Goal: Information Seeking & Learning: Learn about a topic

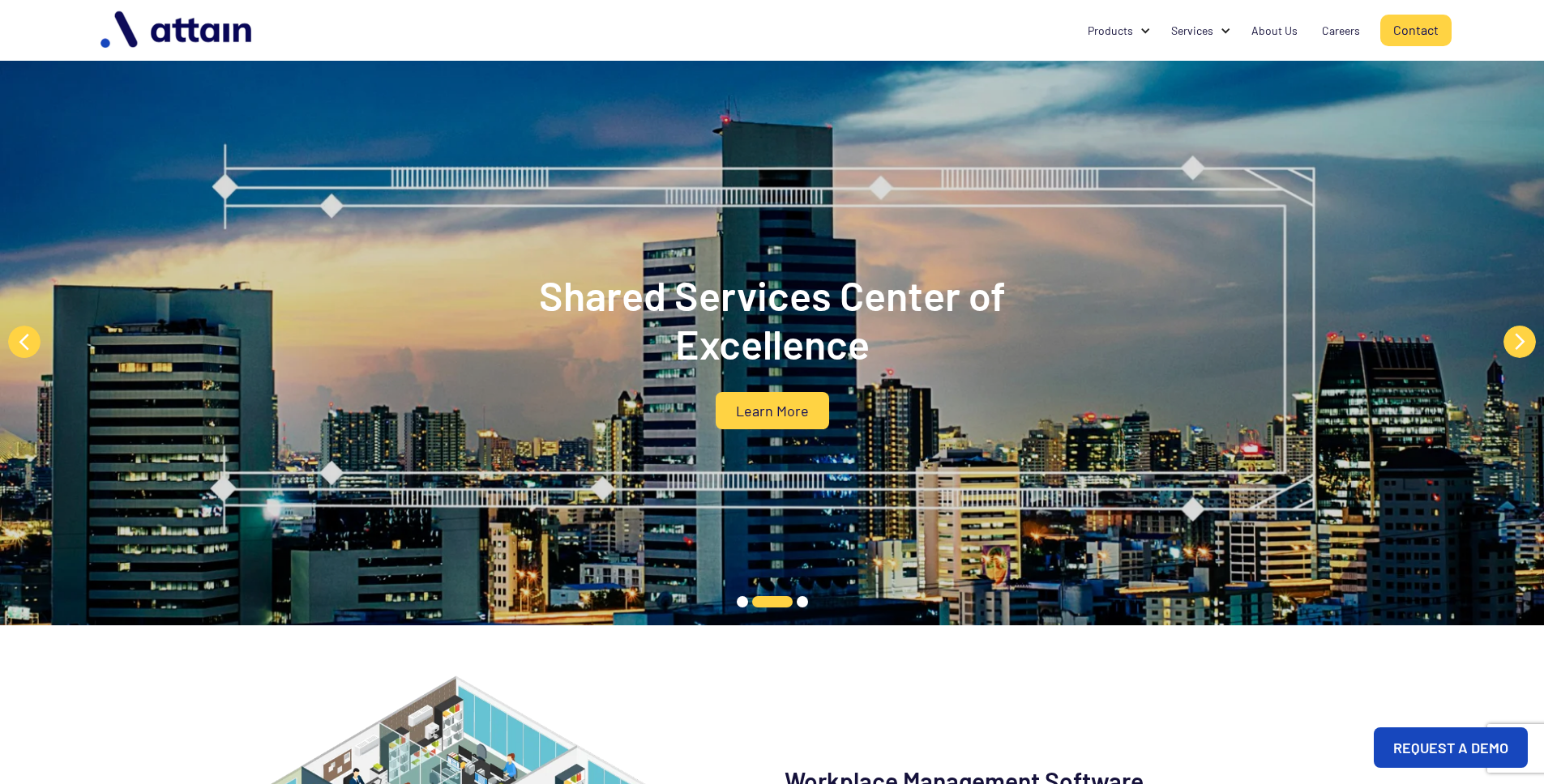
click at [1523, 340] on button "Next" at bounding box center [1519, 341] width 32 height 32
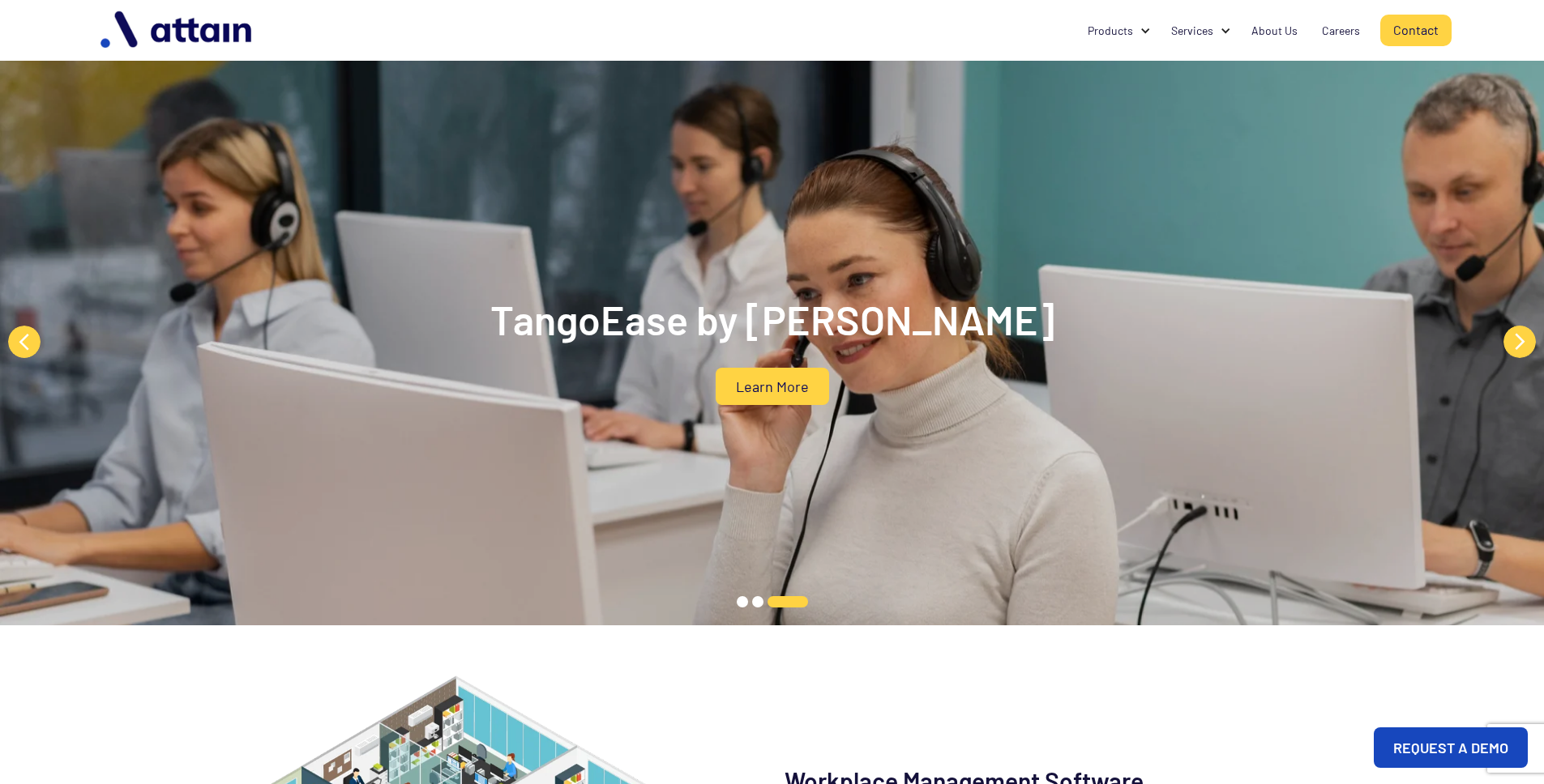
click at [1520, 348] on button "Next" at bounding box center [1519, 341] width 32 height 32
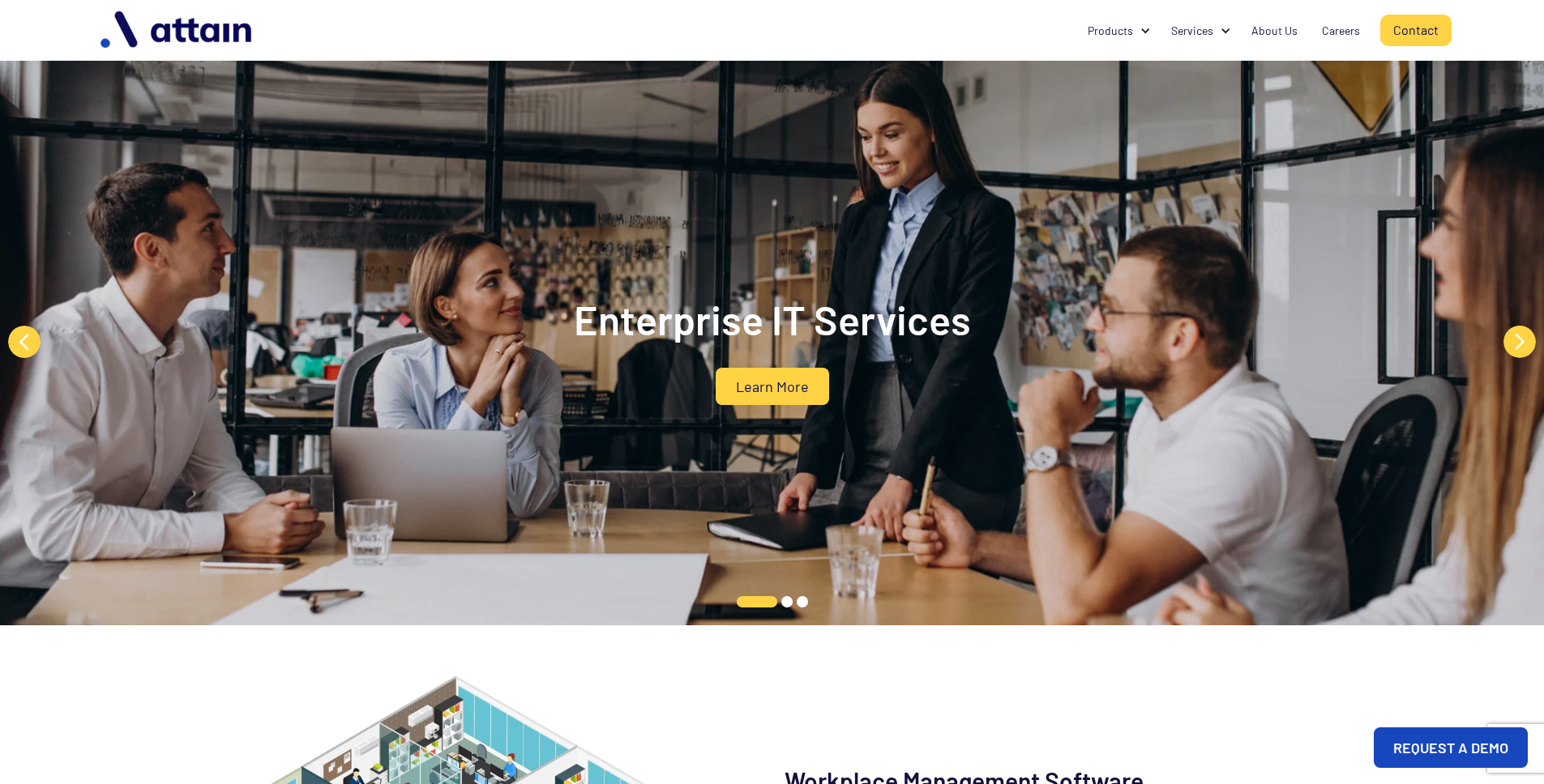
click at [1520, 348] on button "Next" at bounding box center [1519, 341] width 32 height 32
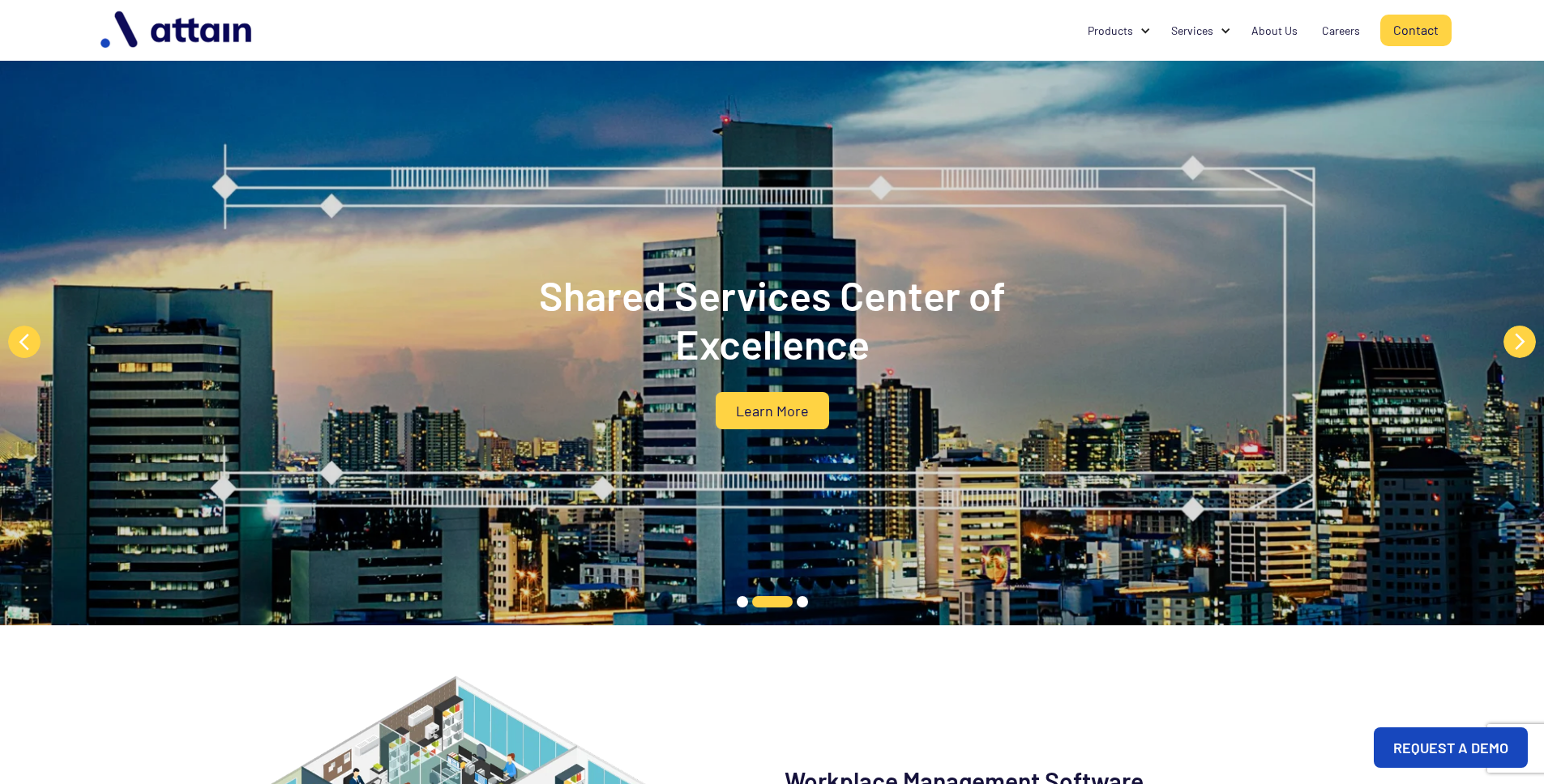
click at [1520, 348] on button "Next" at bounding box center [1519, 341] width 32 height 32
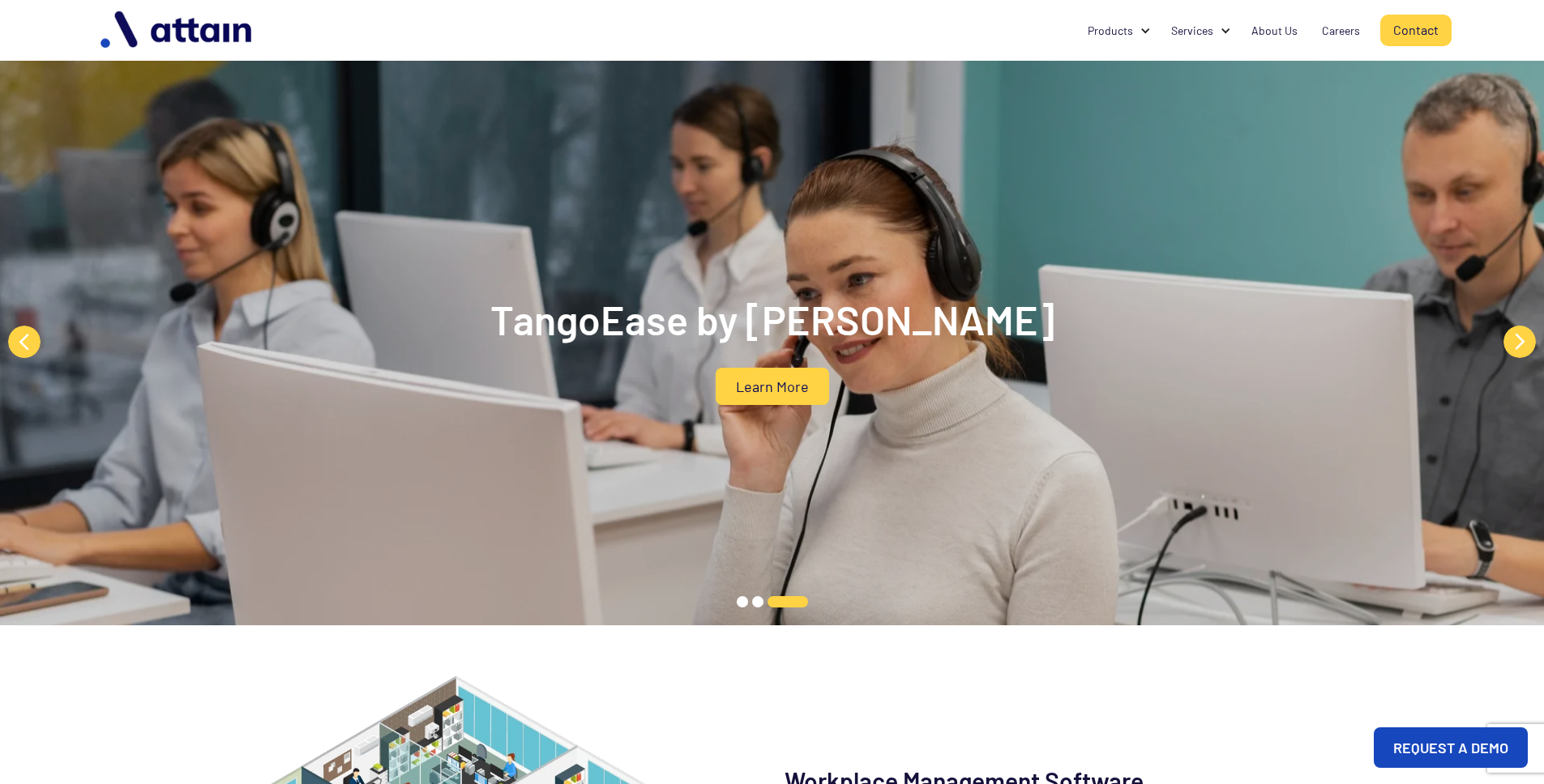
click at [769, 390] on link "Learn More" at bounding box center [772, 387] width 114 height 37
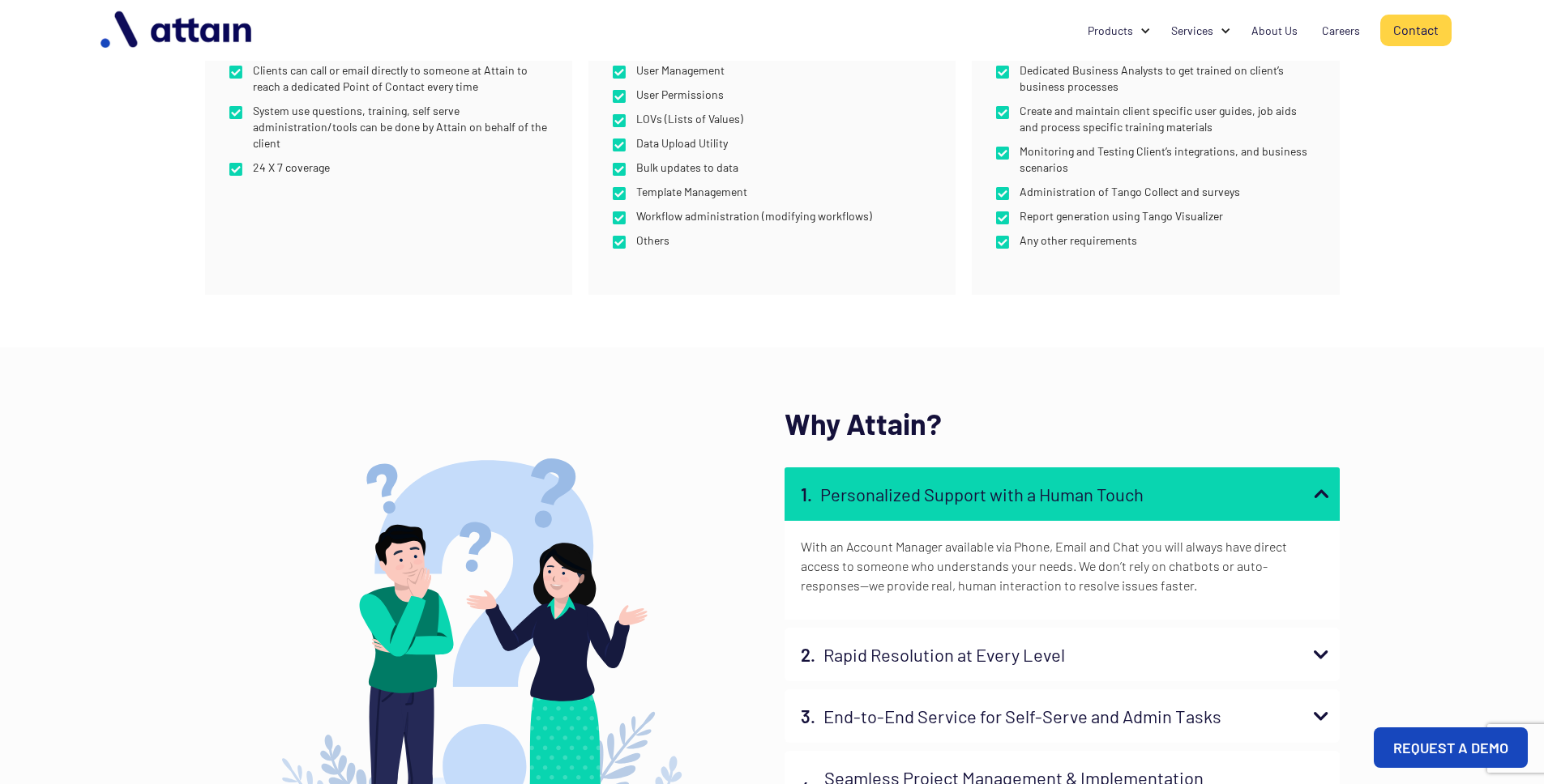
scroll to position [1198, 0]
